Goal: Find specific page/section

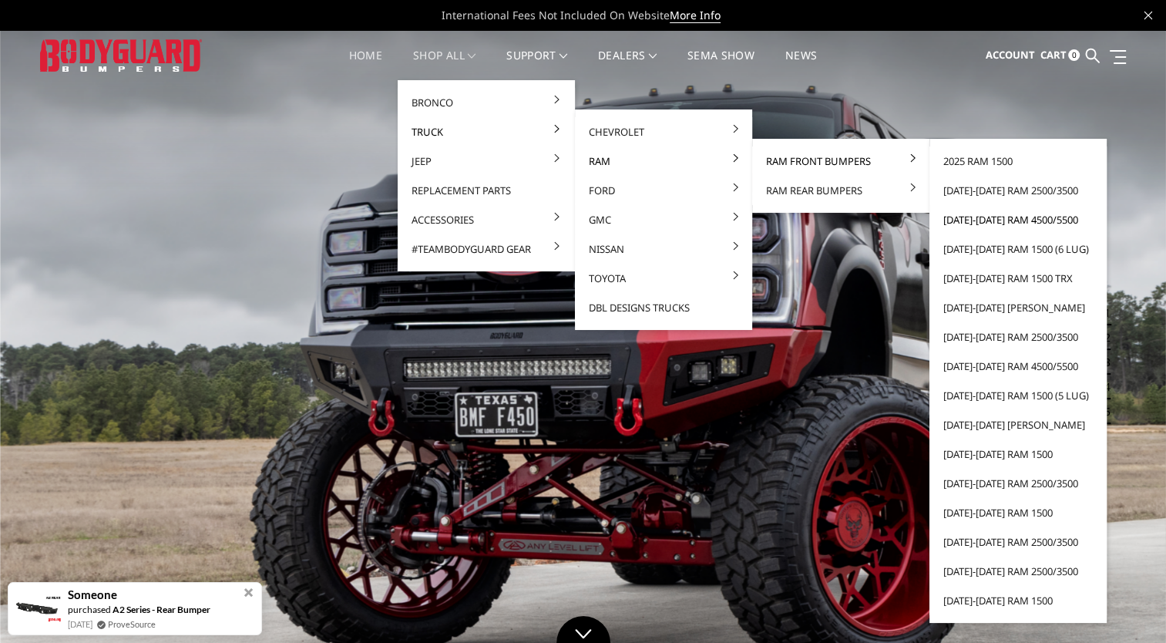
click at [1028, 218] on link "[DATE]-[DATE] Ram 4500/5500" at bounding box center [1018, 219] width 165 height 29
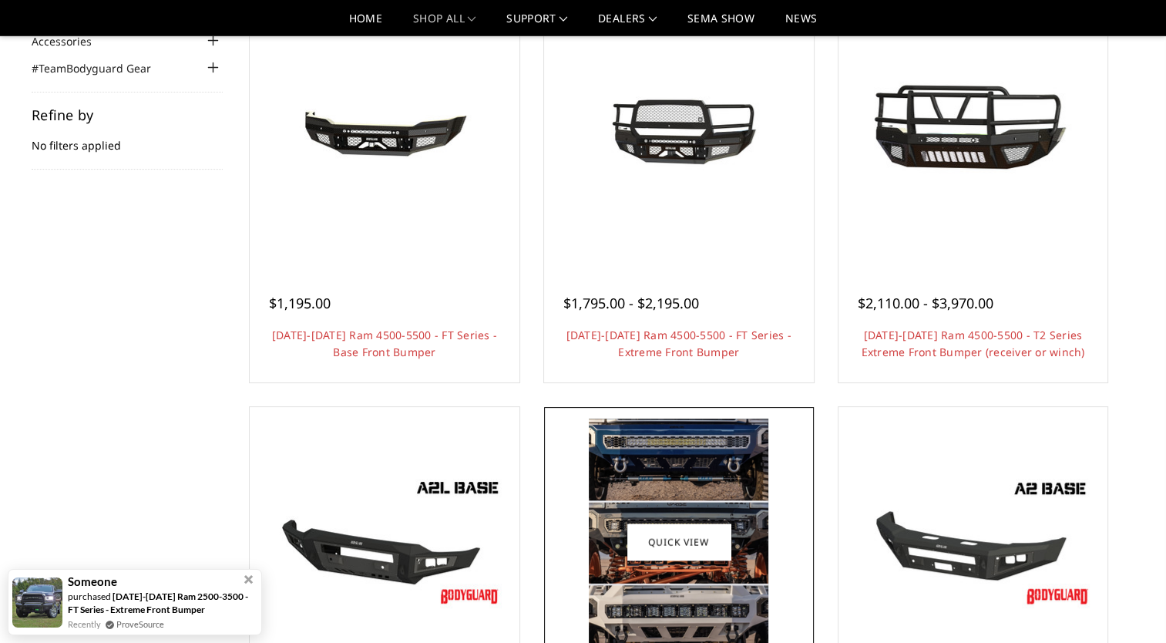
scroll to position [193, 0]
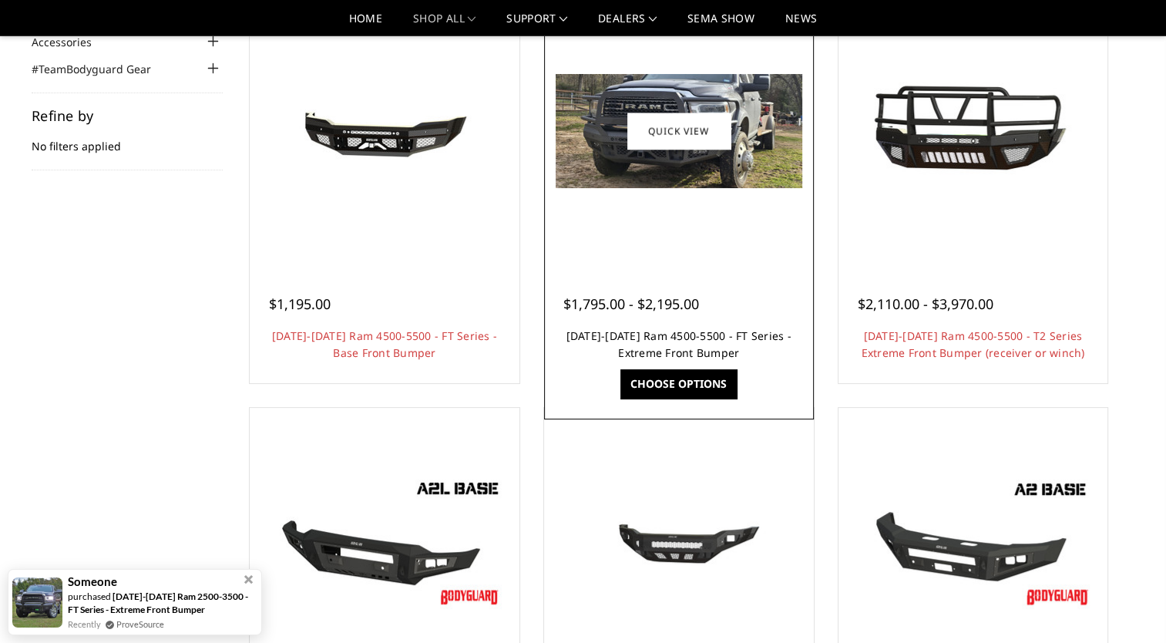
click at [684, 352] on link "2019-2025 Ram 4500-5500 - FT Series - Extreme Front Bumper" at bounding box center [679, 344] width 225 height 32
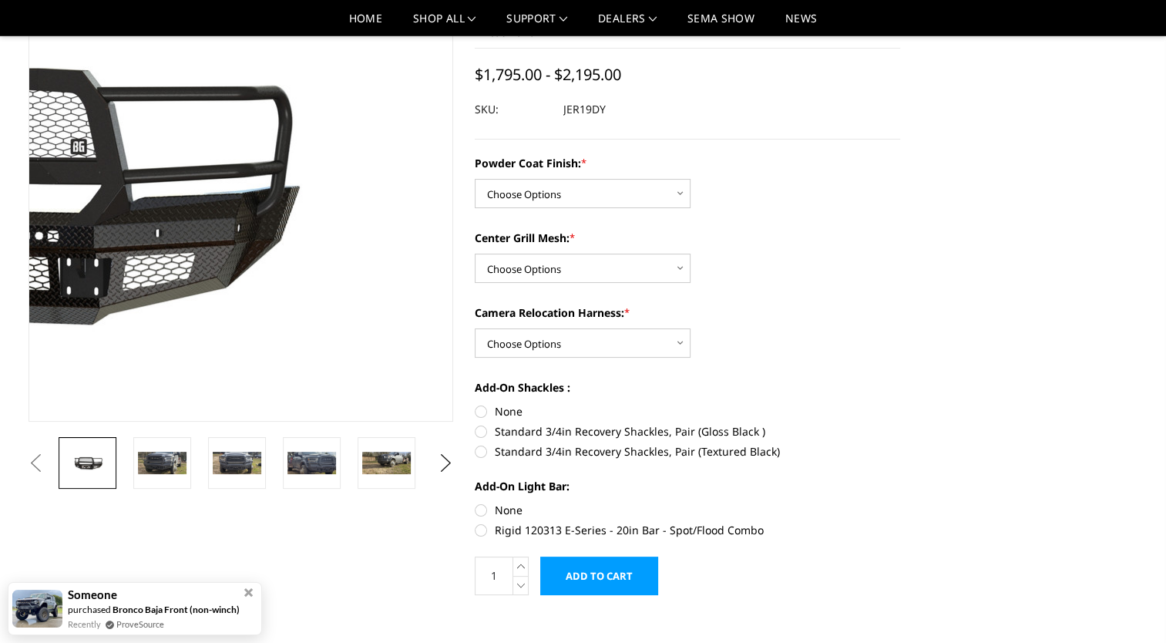
scroll to position [122, 0]
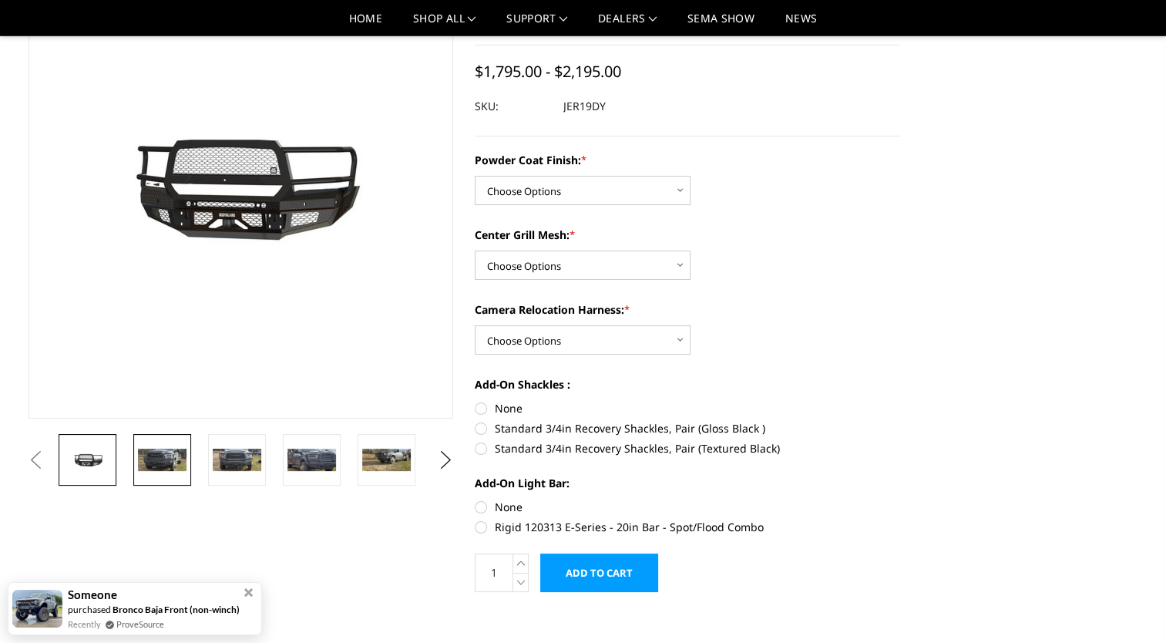
click at [160, 464] on img at bounding box center [162, 460] width 49 height 22
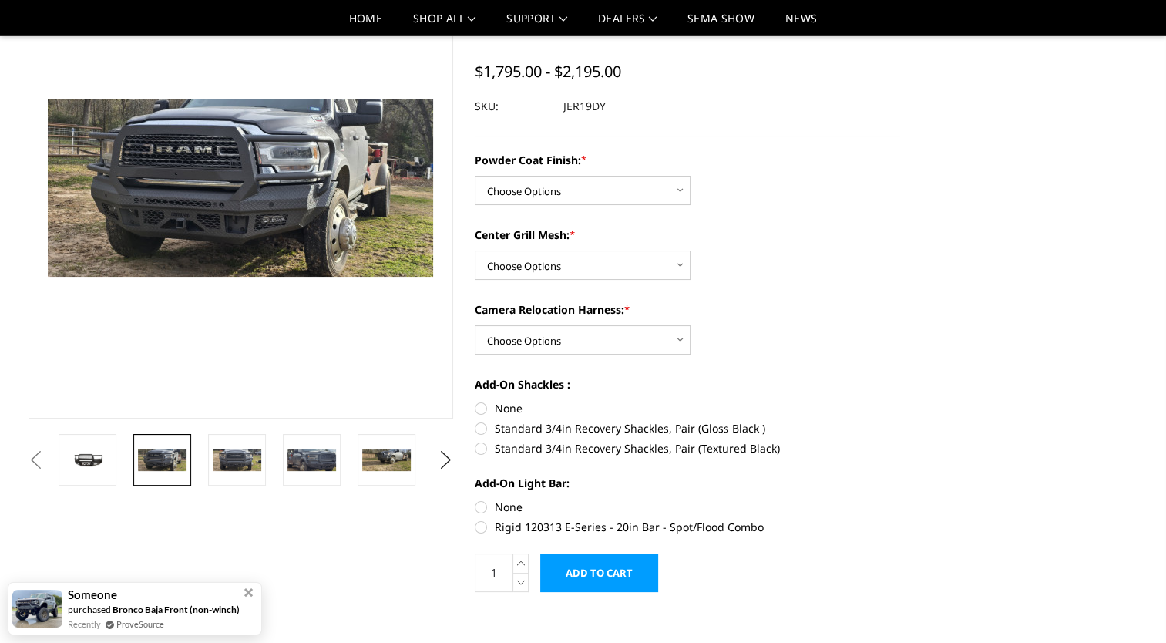
scroll to position [124, 0]
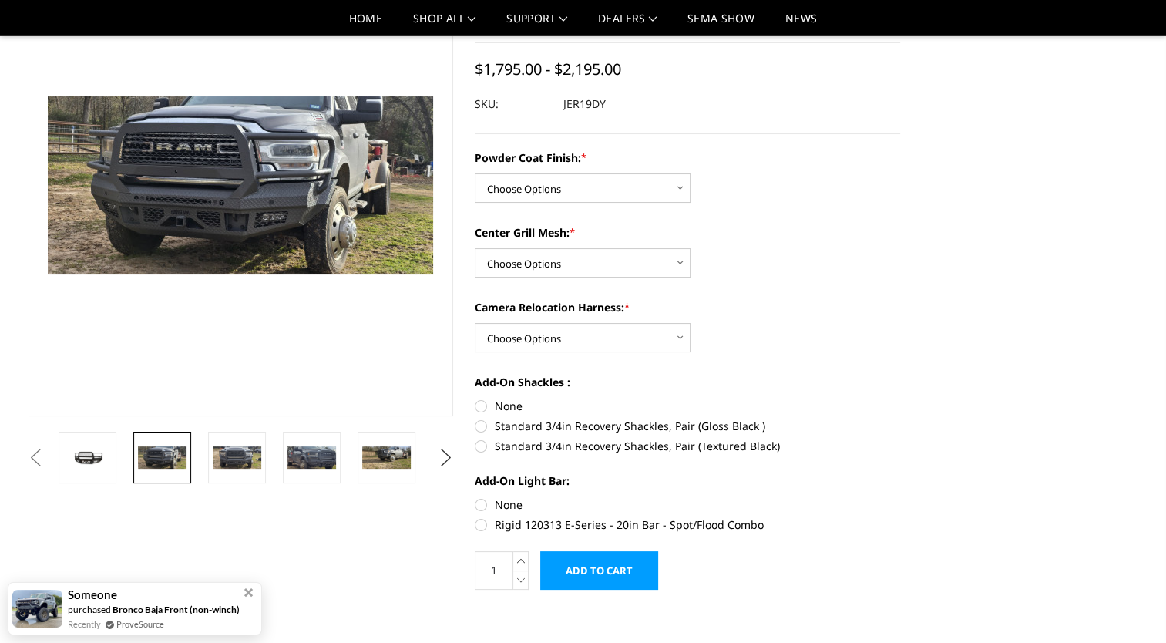
click at [446, 460] on button "Next" at bounding box center [445, 457] width 23 height 23
click at [160, 463] on img at bounding box center [162, 457] width 49 height 22
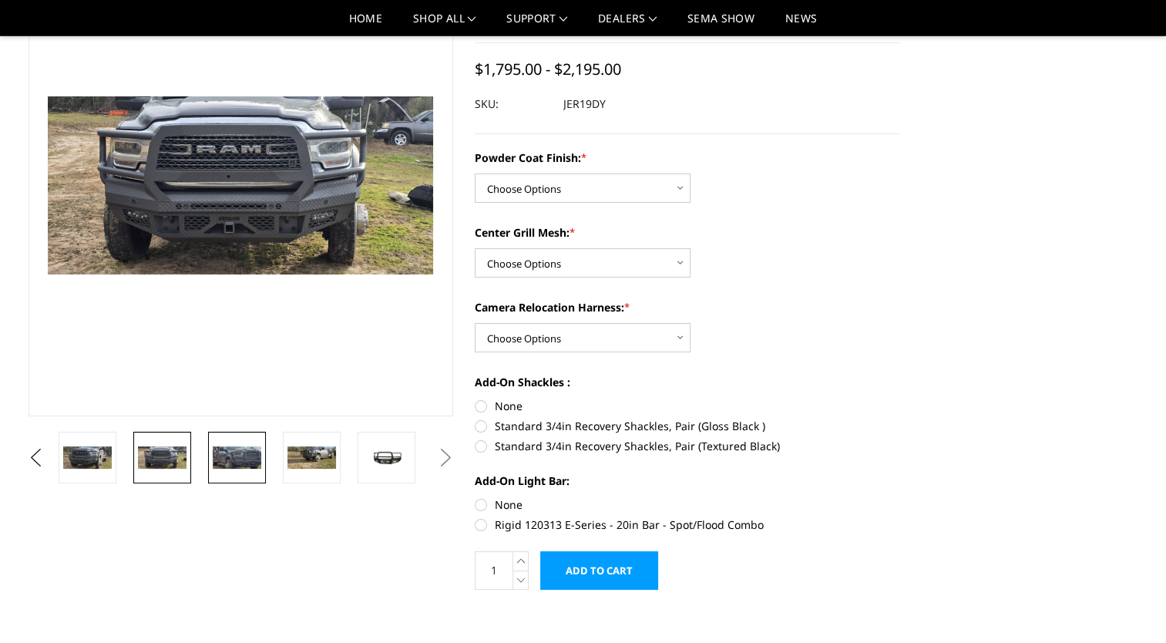
click at [217, 474] on link at bounding box center [237, 458] width 58 height 52
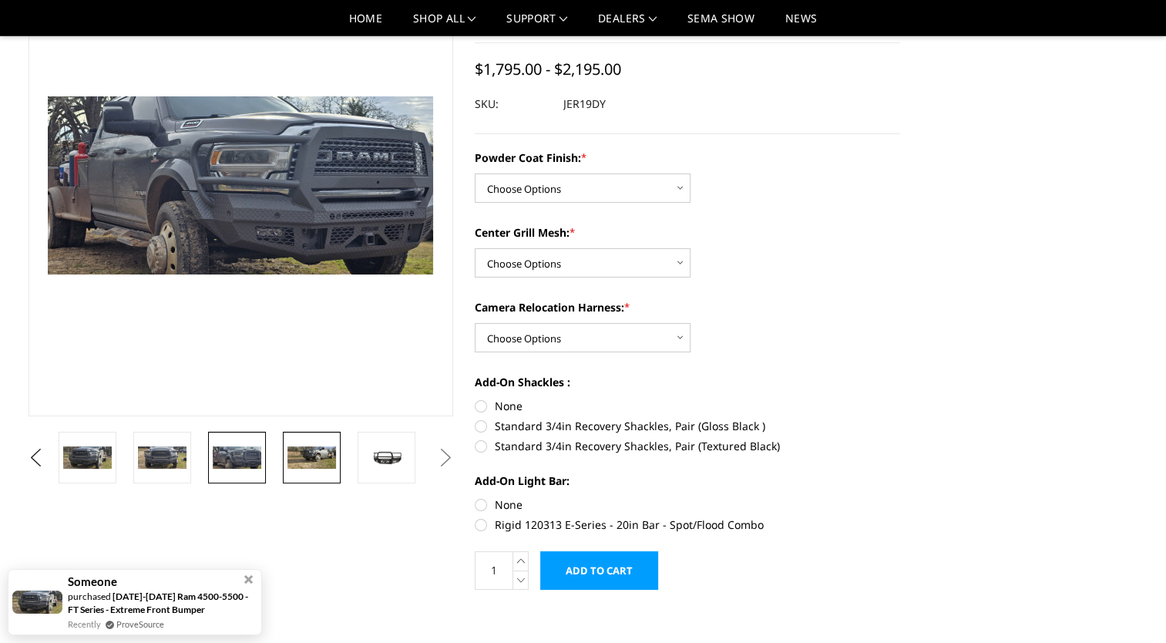
click at [313, 455] on img at bounding box center [312, 457] width 49 height 22
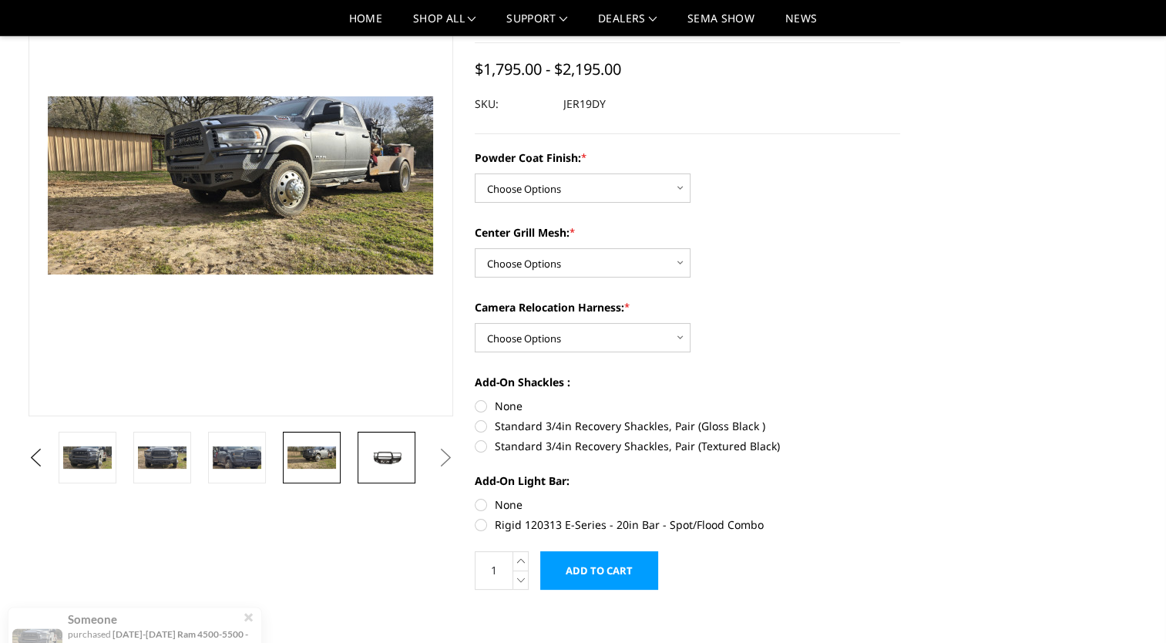
click at [391, 455] on img at bounding box center [386, 457] width 49 height 23
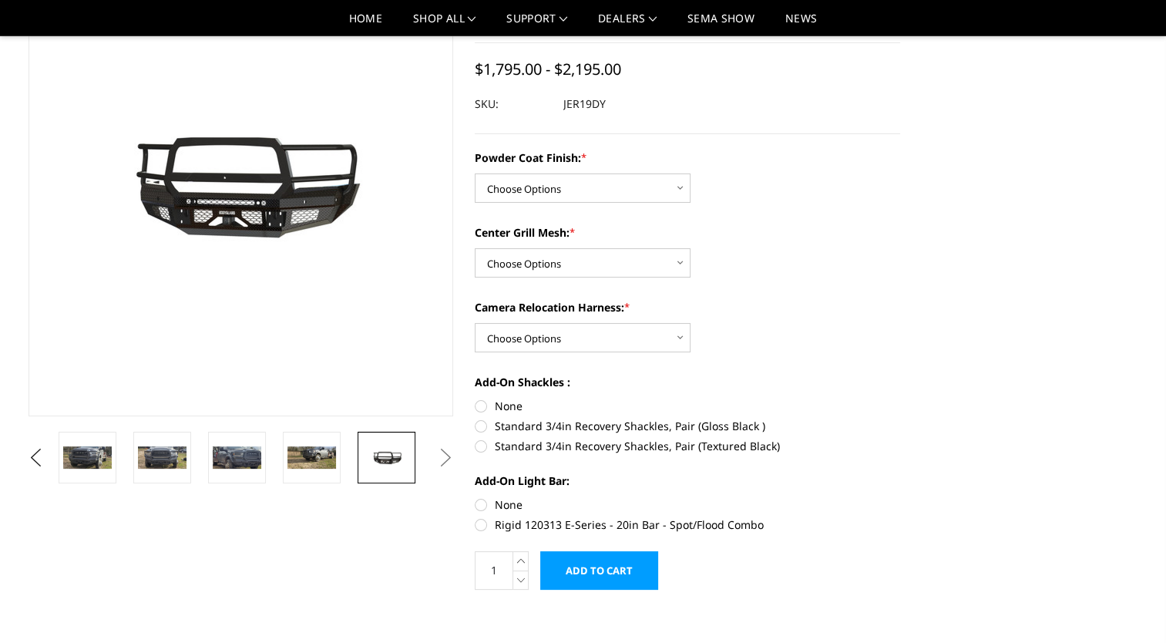
scroll to position [122, 0]
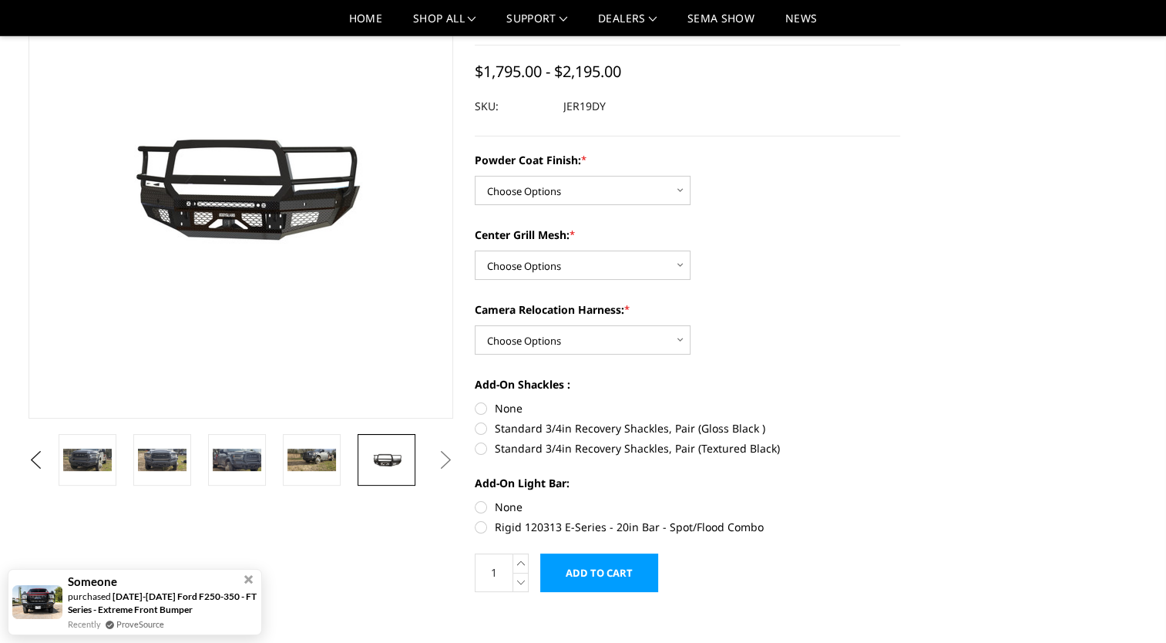
click at [441, 461] on button "Next" at bounding box center [445, 460] width 23 height 23
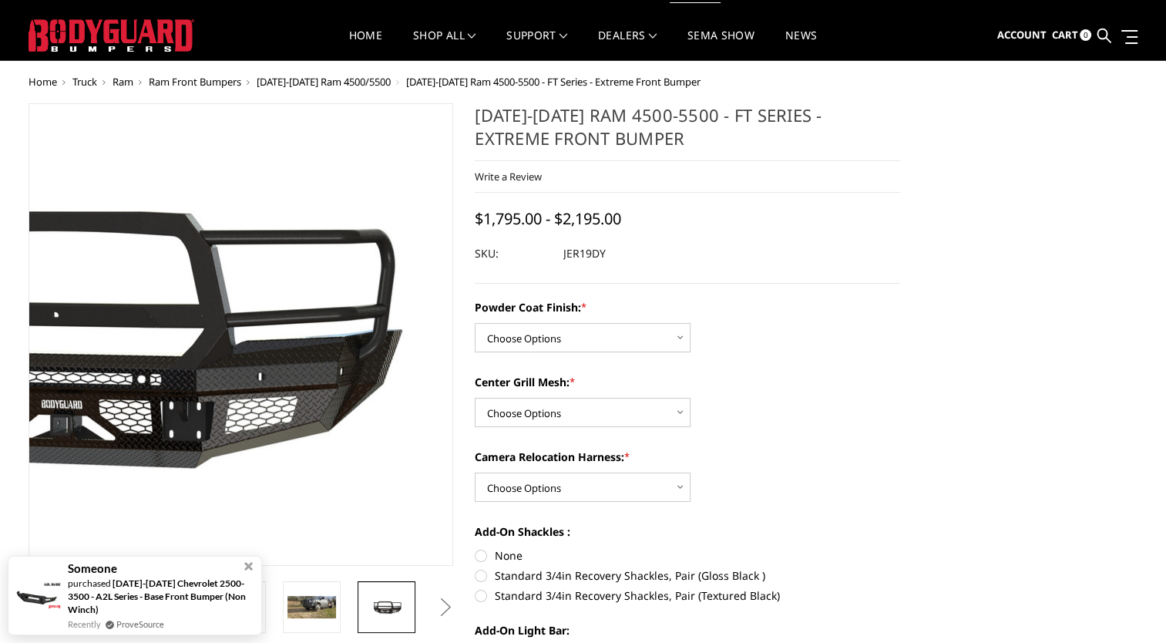
scroll to position [23, 0]
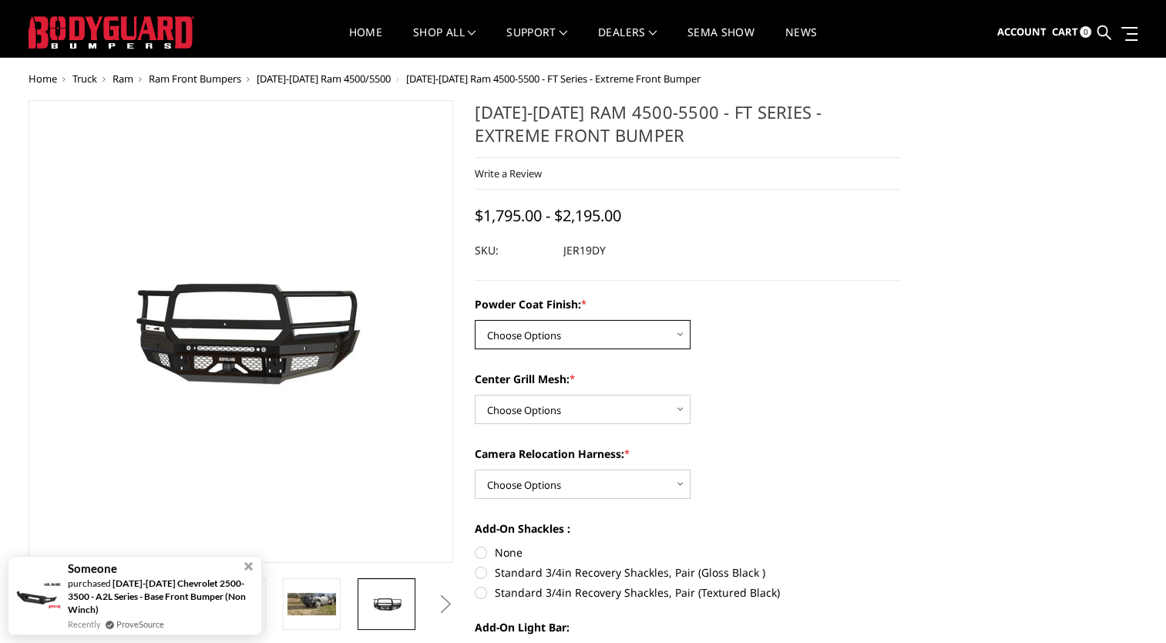
click at [571, 346] on select "Choose Options Bare Metal Gloss Black Powder Coat Textured Black Powder Coat" at bounding box center [583, 334] width 216 height 29
select select "3237"
click at [475, 320] on select "Choose Options Bare Metal Gloss Black Powder Coat Textured Black Powder Coat" at bounding box center [583, 334] width 216 height 29
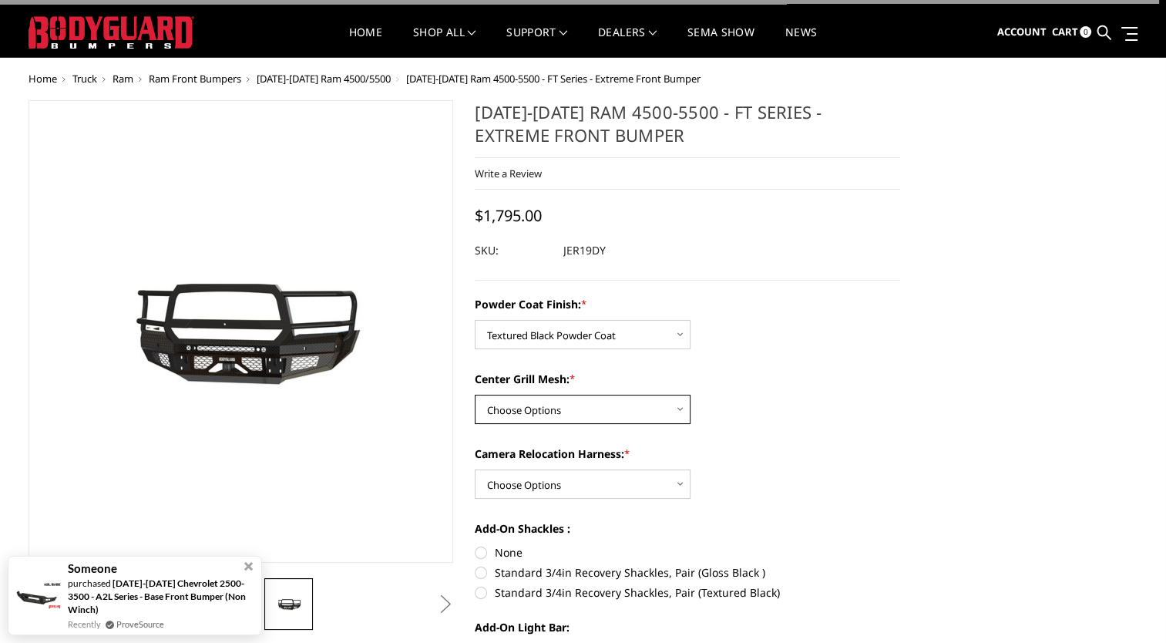
click at [590, 421] on select "Choose Options WITH Expanded Metal in Center Grill WITHOUT Expanded Metal in Ce…" at bounding box center [583, 409] width 216 height 29
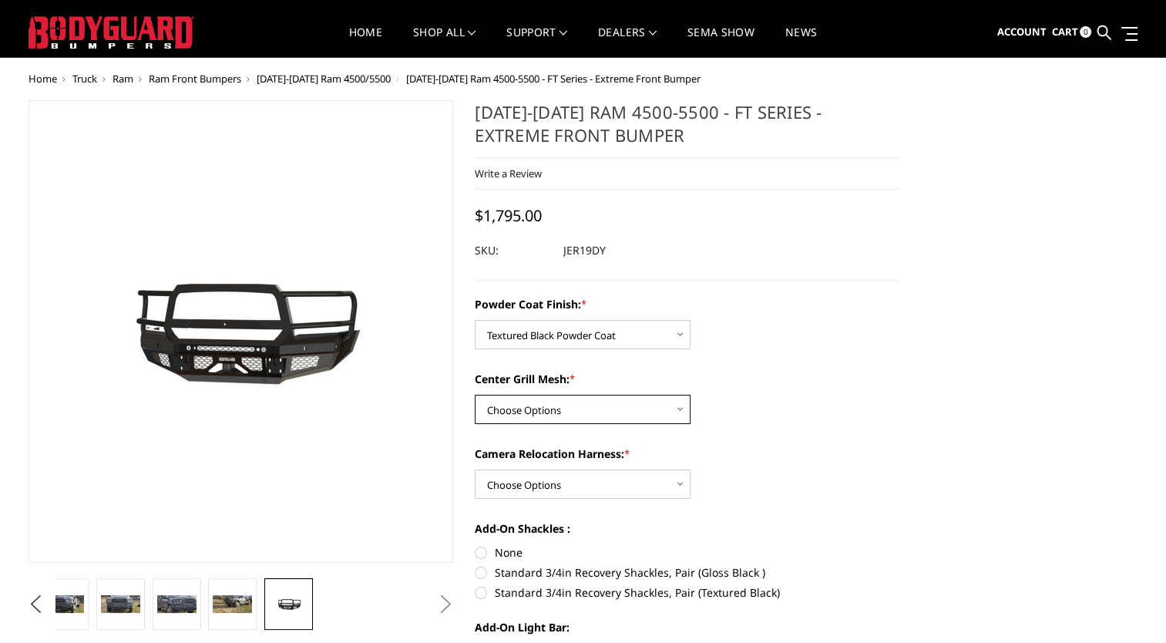
select select "3238"
click at [475, 395] on select "Choose Options WITH Expanded Metal in Center Grill WITHOUT Expanded Metal in Ce…" at bounding box center [583, 409] width 216 height 29
click at [630, 459] on small "*" at bounding box center [626, 453] width 5 height 14
click at [633, 469] on select "Choose Options WITH Camera Relocation Harness WITHOUT Camera Relocation Harness" at bounding box center [583, 483] width 216 height 29
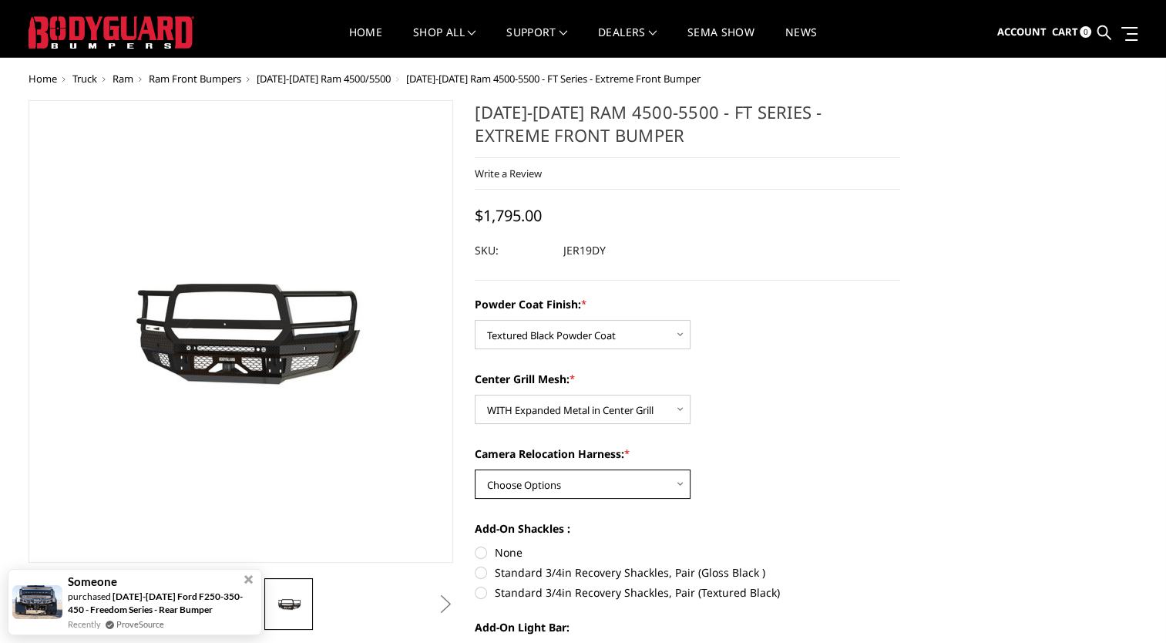
click at [644, 479] on select "Choose Options WITH Camera Relocation Harness WITHOUT Camera Relocation Harness" at bounding box center [583, 483] width 216 height 29
select select "3240"
click at [475, 469] on select "Choose Options WITH Camera Relocation Harness WITHOUT Camera Relocation Harness" at bounding box center [583, 483] width 216 height 29
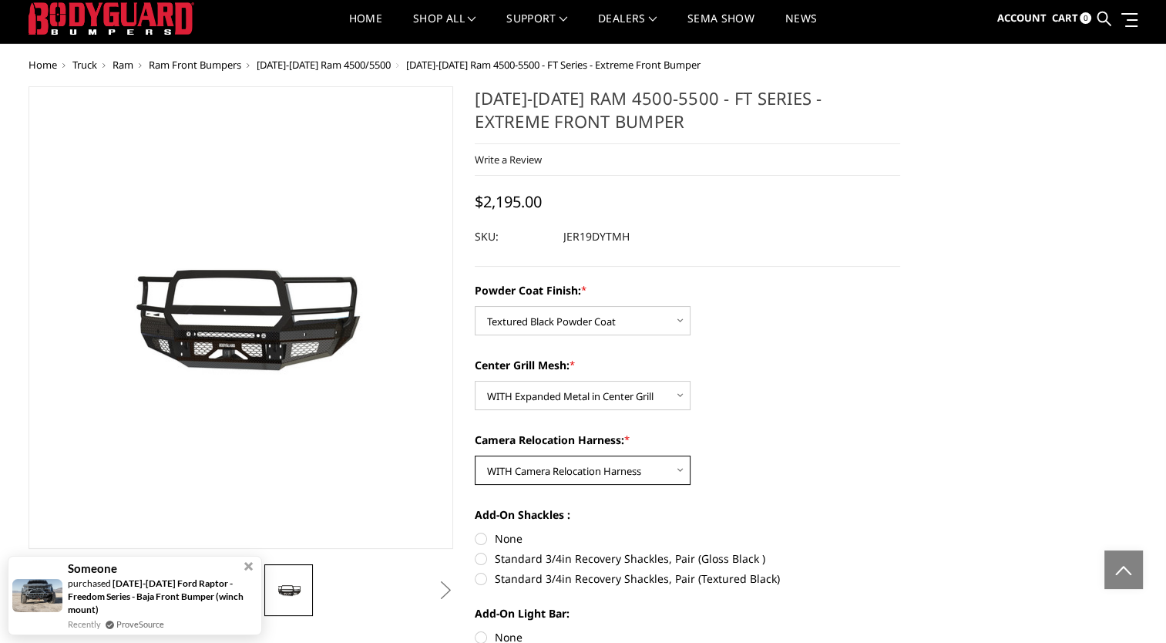
scroll to position [0, 0]
